Goal: Task Accomplishment & Management: Complete application form

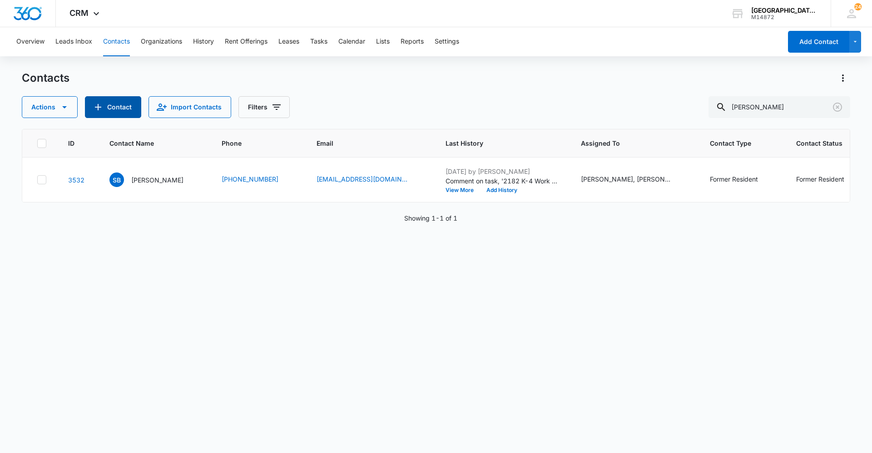
click at [136, 113] on button "Contact" at bounding box center [113, 107] width 56 height 22
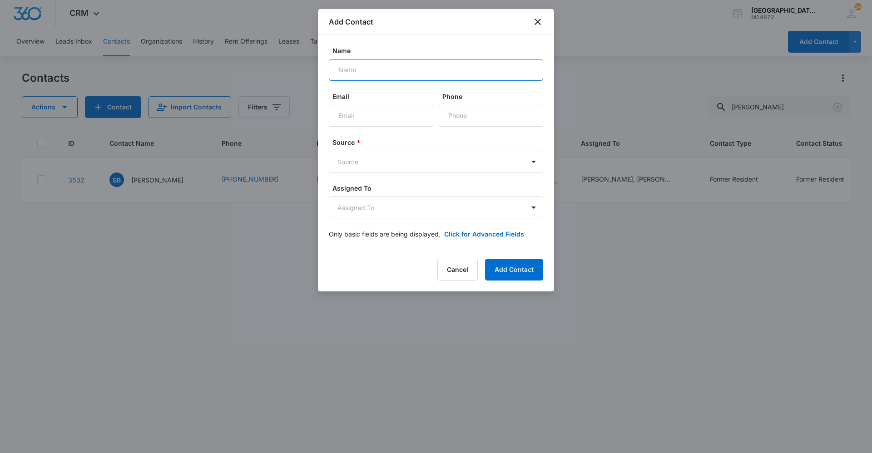
click at [395, 72] on input "Name" at bounding box center [436, 70] width 214 height 22
click at [418, 39] on div "Name Email Phone Source * Source Assigned To Assigned To Only basic fields are …" at bounding box center [436, 142] width 236 height 215
click at [412, 72] on input "Name" at bounding box center [436, 70] width 214 height 22
paste input "[PERSON_NAME], [PERSON_NAME] & [PERSON_NAME]"
type input "[PERSON_NAME], [PERSON_NAME] & [PERSON_NAME]"
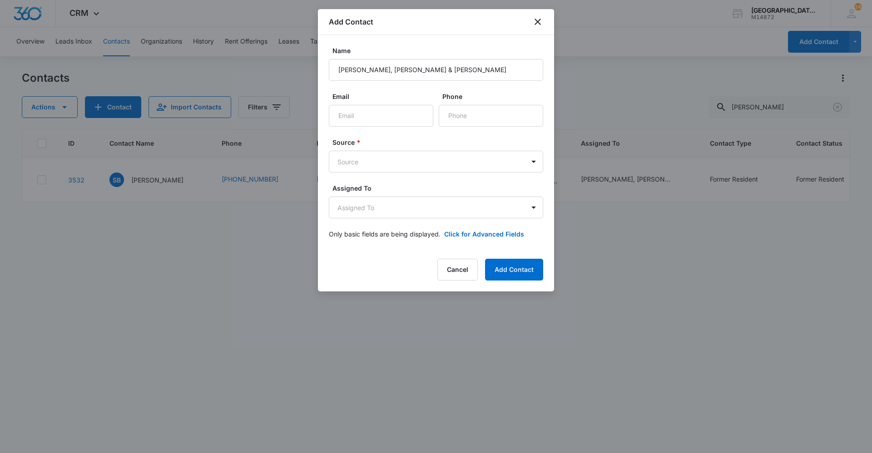
click at [410, 85] on form "Name [PERSON_NAME], [PERSON_NAME] & [PERSON_NAME] Email Phone Source * Source A…" at bounding box center [436, 148] width 214 height 204
click at [379, 118] on input "Email" at bounding box center [381, 116] width 104 height 22
type input "[EMAIL_ADDRESS][DOMAIN_NAME]"
type input "[PHONE_NUMBER]"
click at [430, 166] on body "CRM Apps Reputation Websites Forms CRM Email Social Content Ads Intelligence Fi…" at bounding box center [436, 226] width 872 height 453
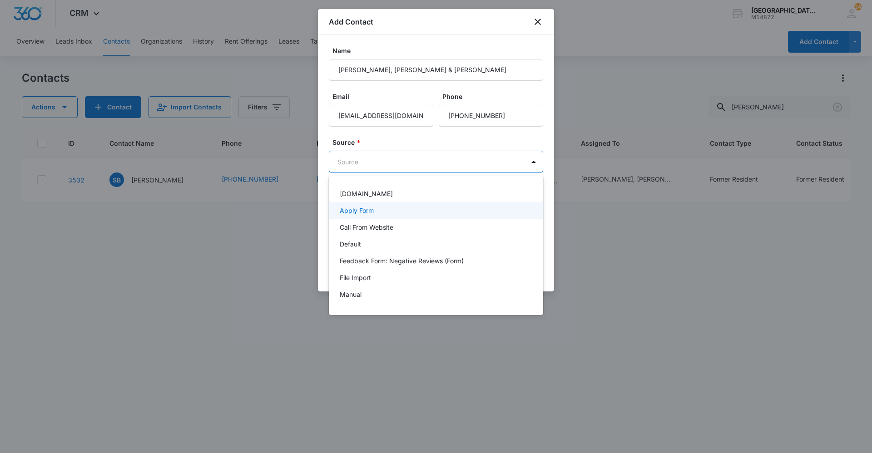
click at [405, 212] on div "Apply Form" at bounding box center [435, 211] width 191 height 10
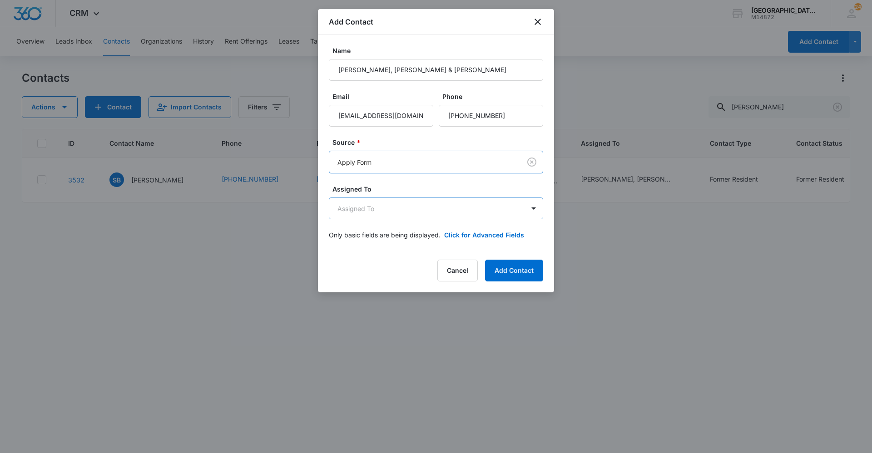
click at [401, 212] on body "CRM Apps Reputation Websites Forms CRM Email Social Content Ads Intelligence Fi…" at bounding box center [436, 226] width 872 height 453
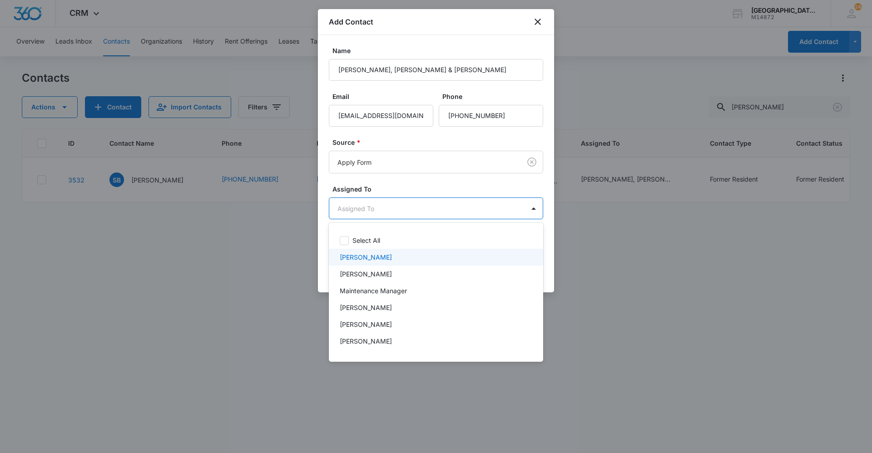
click at [387, 257] on div "[PERSON_NAME]" at bounding box center [435, 257] width 191 height 10
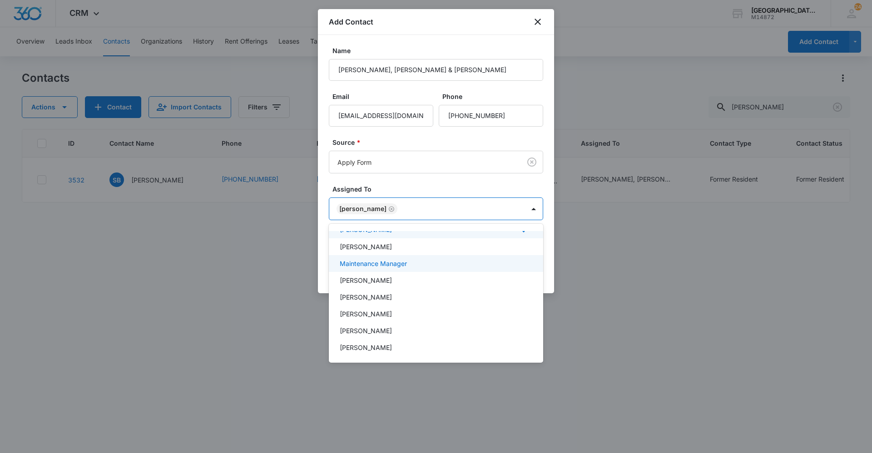
scroll to position [45, 0]
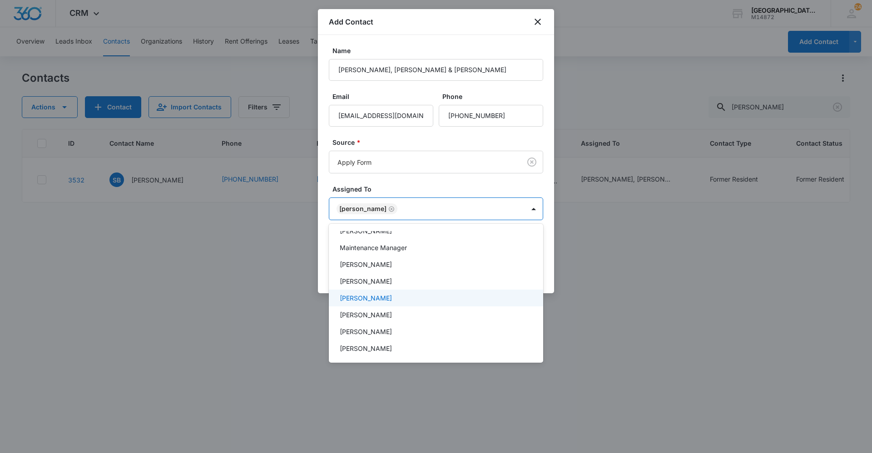
click at [397, 297] on div "[PERSON_NAME]" at bounding box center [435, 298] width 191 height 10
click at [394, 312] on div "[PERSON_NAME]" at bounding box center [435, 316] width 191 height 10
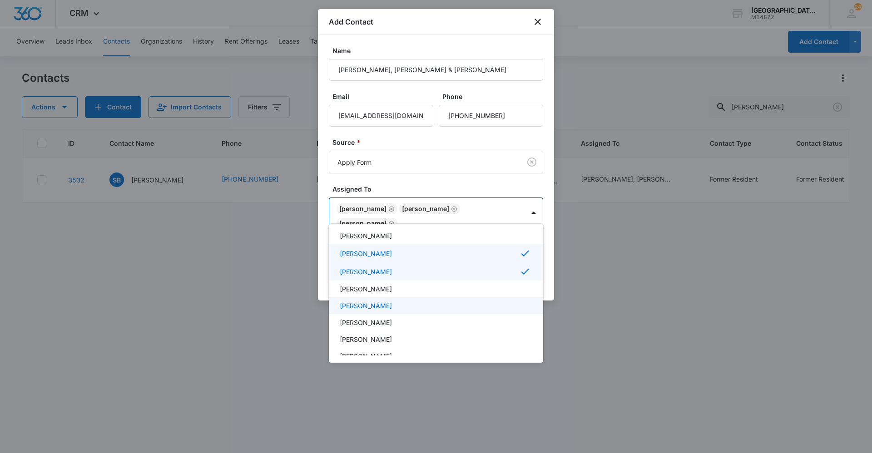
click at [398, 301] on div "[PERSON_NAME]" at bounding box center [435, 306] width 191 height 10
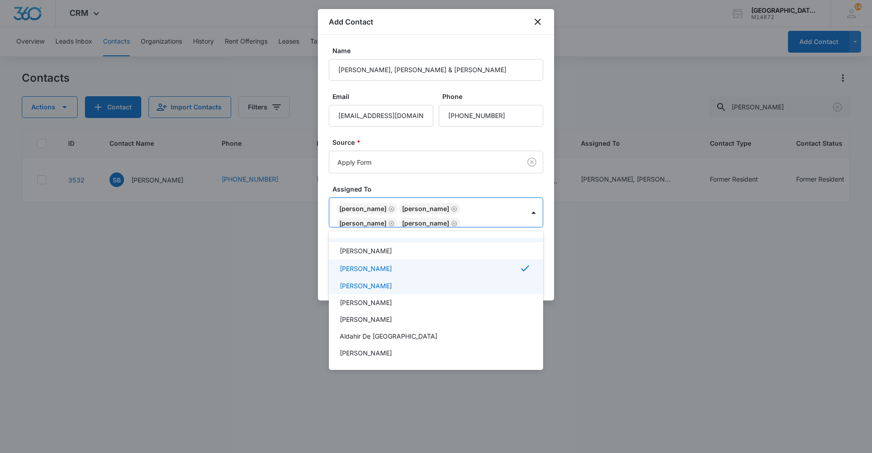
click at [392, 289] on p "[PERSON_NAME]" at bounding box center [366, 286] width 52 height 10
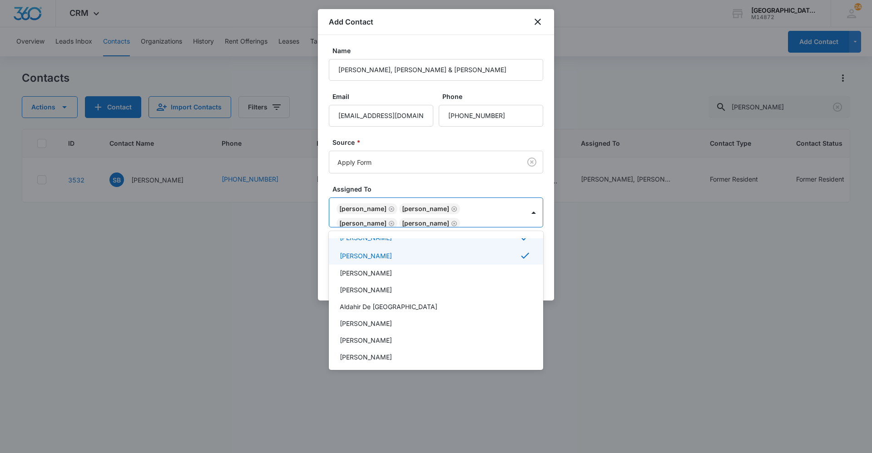
scroll to position [182, 0]
click at [375, 262] on p "[PERSON_NAME]" at bounding box center [366, 259] width 52 height 10
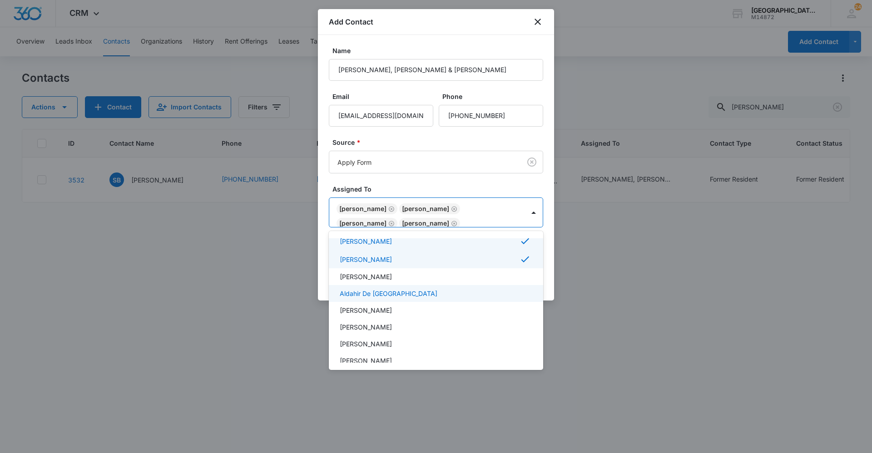
scroll to position [190, 0]
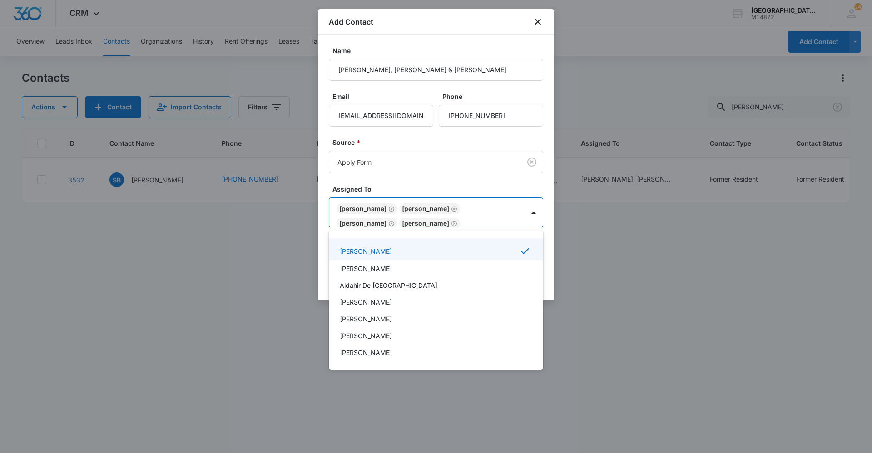
click at [455, 176] on div at bounding box center [436, 226] width 872 height 453
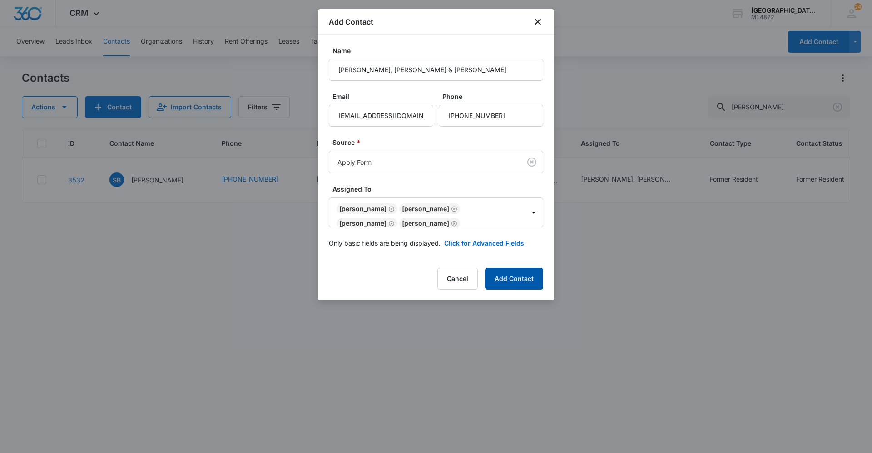
click at [504, 272] on button "Add Contact" at bounding box center [514, 279] width 58 height 22
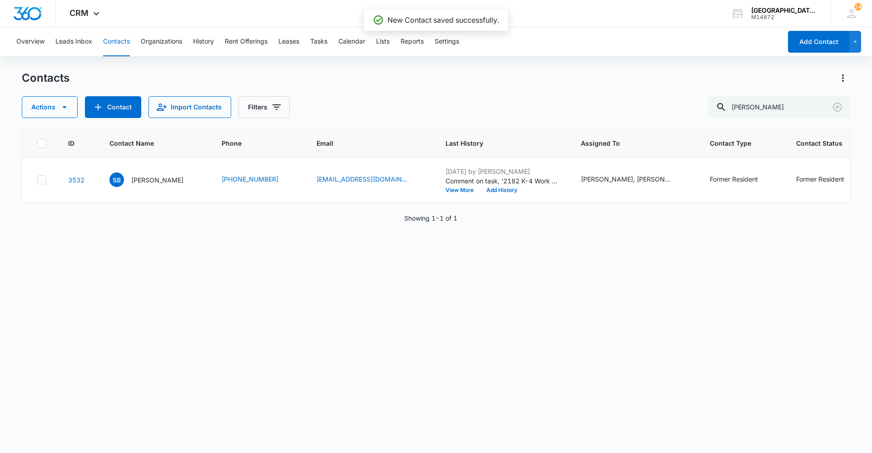
click at [128, 36] on button "Contacts" at bounding box center [116, 41] width 27 height 29
click at [79, 41] on button "Leads Inbox" at bounding box center [73, 41] width 37 height 29
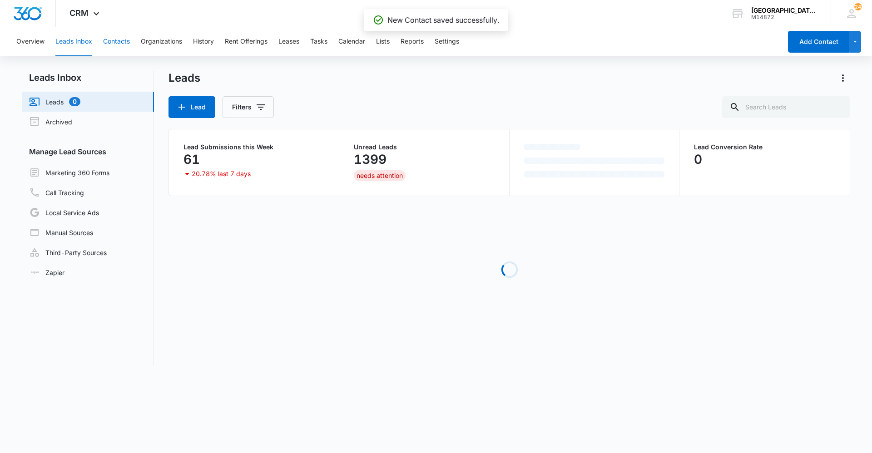
click at [114, 39] on button "Contacts" at bounding box center [116, 41] width 27 height 29
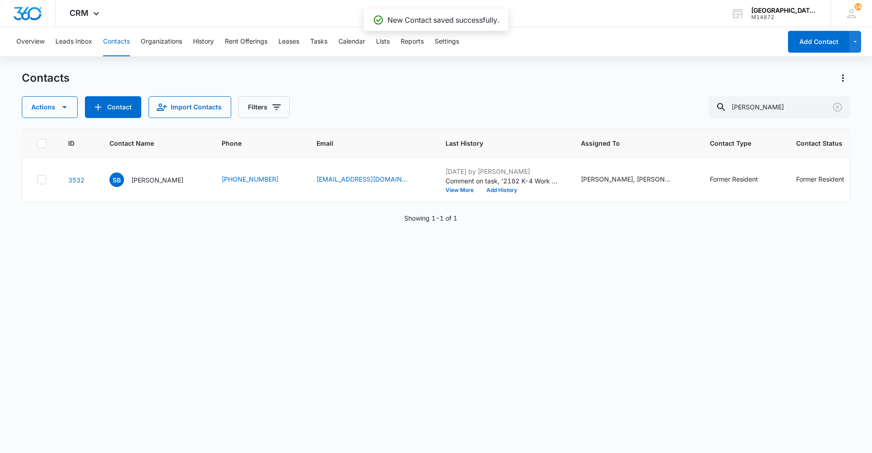
drag, startPoint x: 114, startPoint y: 39, endPoint x: 115, endPoint y: 46, distance: 6.9
click at [115, 46] on button "Contacts" at bounding box center [116, 41] width 27 height 29
click at [80, 43] on button "Leads Inbox" at bounding box center [73, 41] width 37 height 29
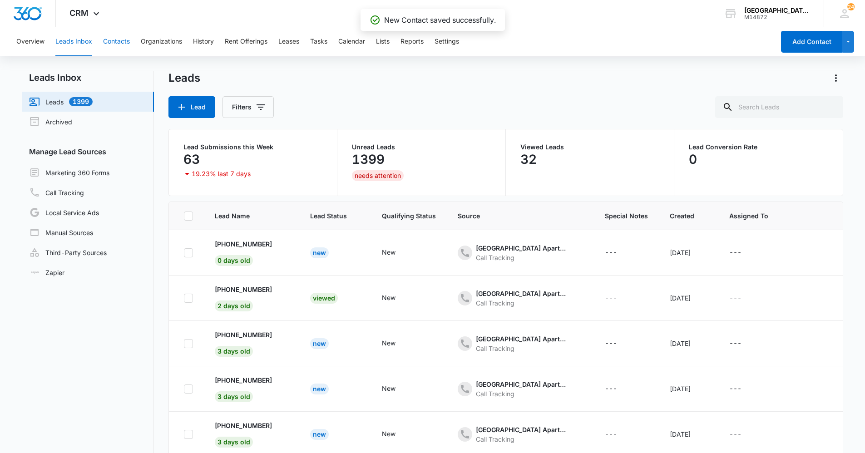
click at [124, 40] on button "Contacts" at bounding box center [116, 41] width 27 height 29
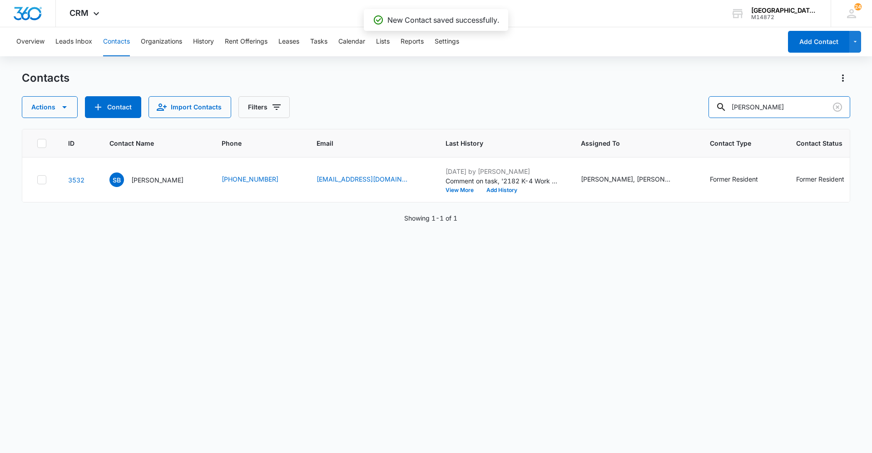
drag, startPoint x: 761, startPoint y: 104, endPoint x: 659, endPoint y: 108, distance: 101.8
click at [658, 109] on div "Actions Contact Import Contacts Filters [PERSON_NAME]" at bounding box center [436, 107] width 828 height 22
